Goal: Navigation & Orientation: Go to known website

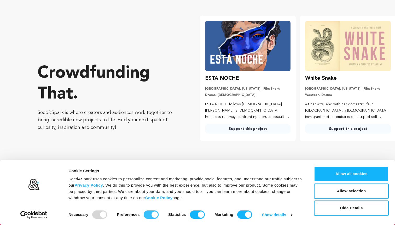
click at [150, 214] on input "Preferences" at bounding box center [151, 214] width 15 height 8
checkbox input "false"
click at [194, 211] on input "Statistics" at bounding box center [197, 214] width 15 height 8
checkbox input "false"
click at [238, 215] on input "Marketing" at bounding box center [244, 214] width 15 height 8
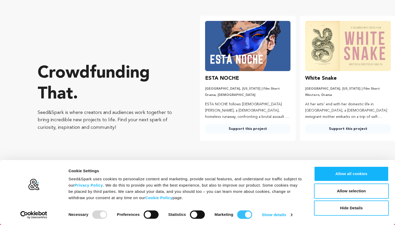
checkbox input "false"
click at [321, 189] on button "Allow selection" at bounding box center [351, 190] width 75 height 15
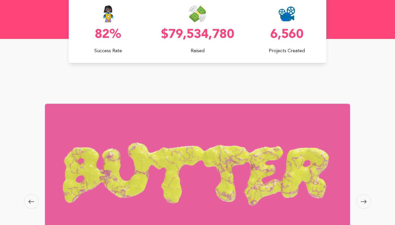
scroll to position [247, 0]
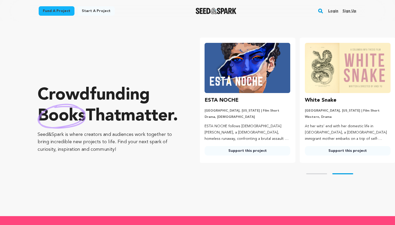
scroll to position [0, 104]
